Goal: Find specific page/section: Find specific page/section

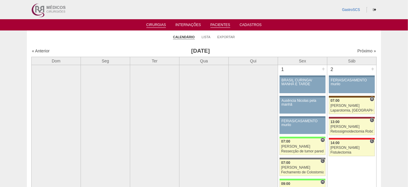
drag, startPoint x: 0, startPoint y: 0, endPoint x: 217, endPoint y: 27, distance: 218.7
click at [220, 25] on link "Pacientes" at bounding box center [220, 25] width 20 height 5
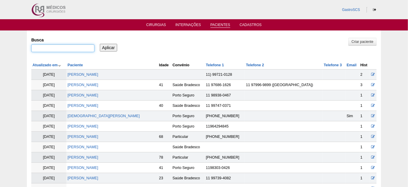
click at [49, 48] on input "Busca" at bounding box center [62, 48] width 63 height 8
type input "devanir"
click at [100, 44] on input "Aplicar" at bounding box center [108, 48] width 17 height 8
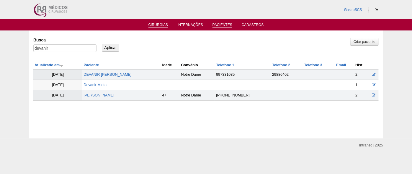
click at [160, 27] on link "Cirurgias" at bounding box center [158, 25] width 20 height 5
